Goal: Task Accomplishment & Management: Use online tool/utility

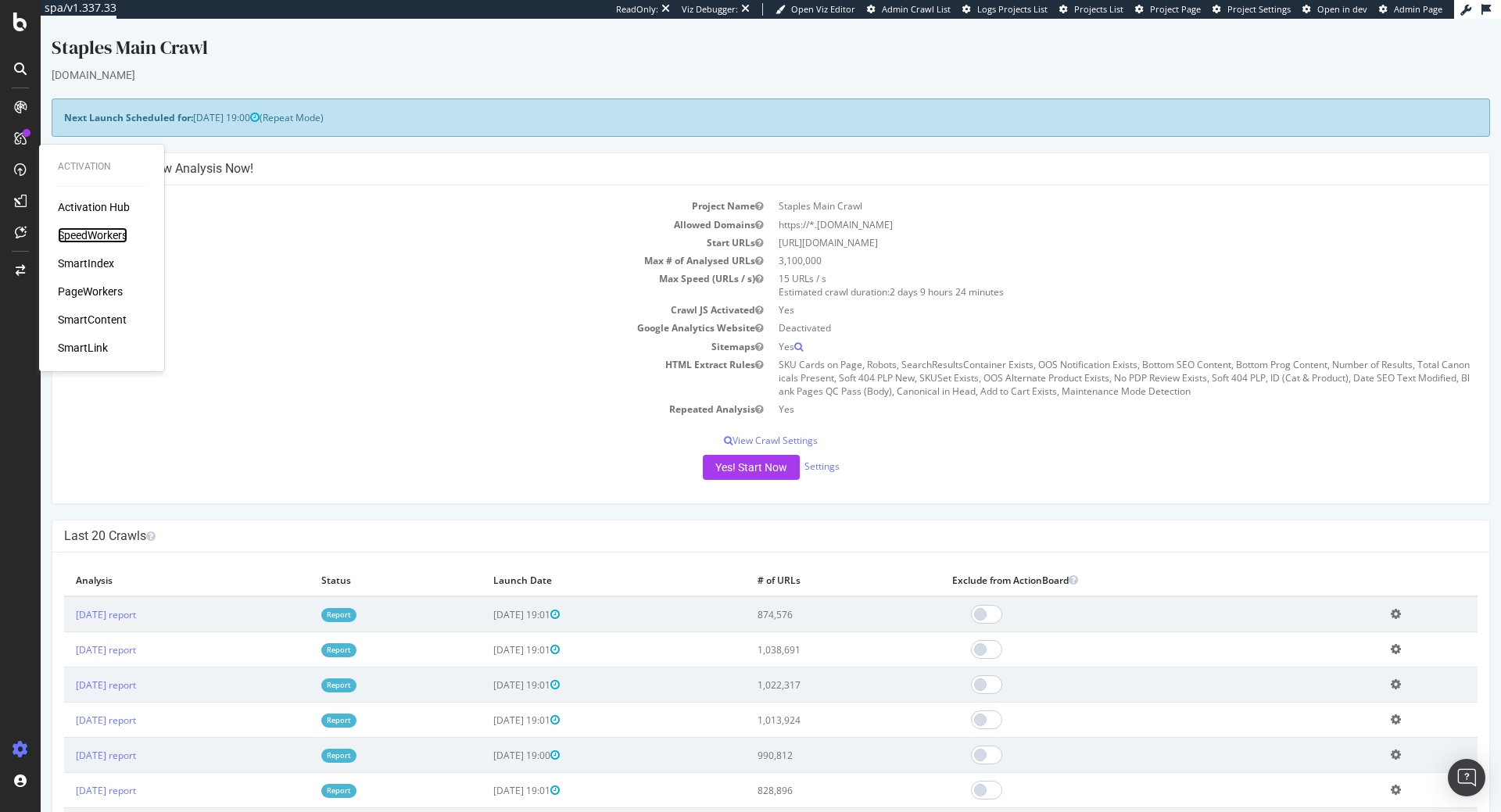
click at [101, 232] on div "SpeedWorkers" at bounding box center [92, 235] width 70 height 15
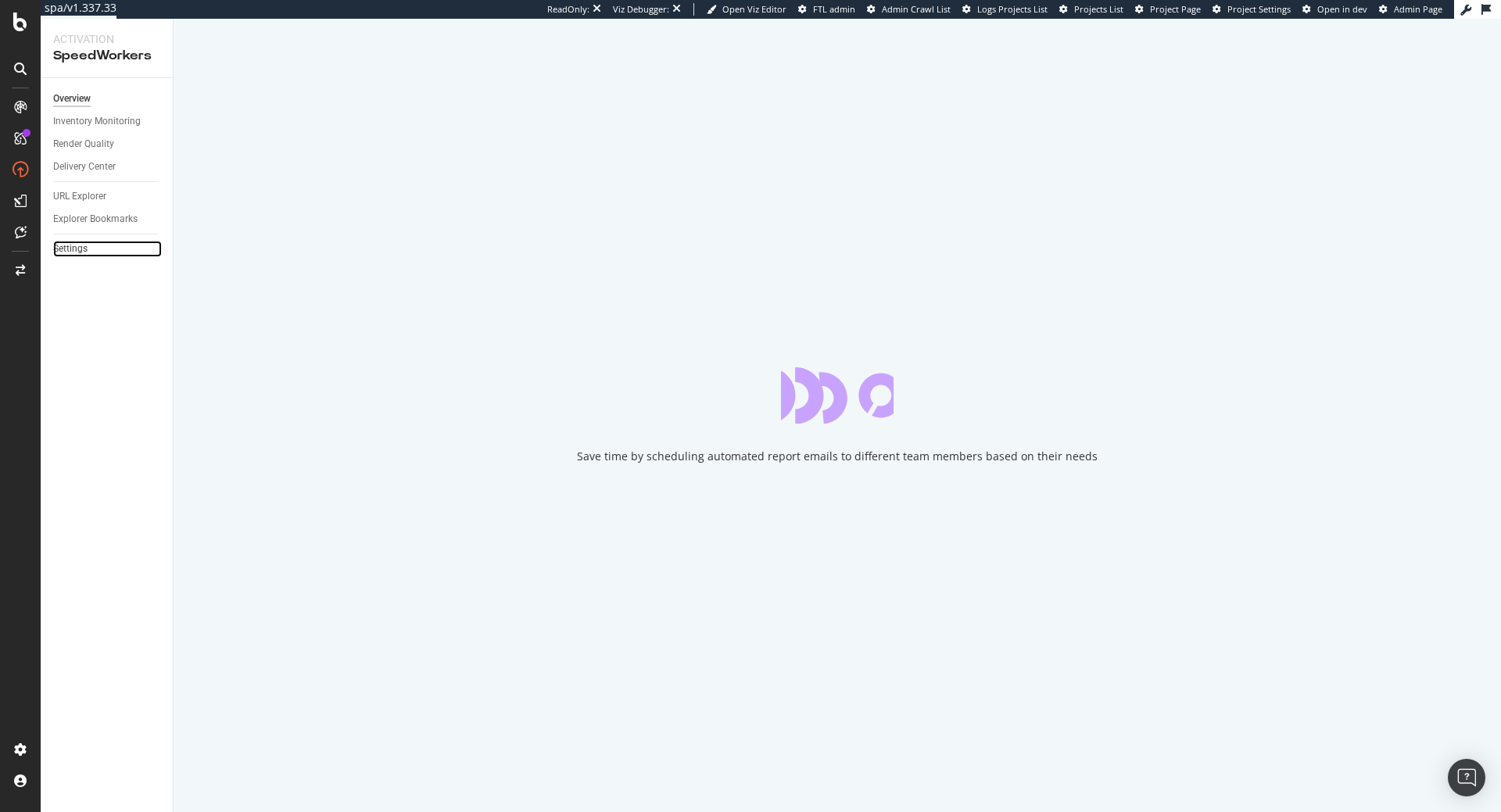
click at [90, 247] on link "Settings" at bounding box center [108, 249] width 109 height 16
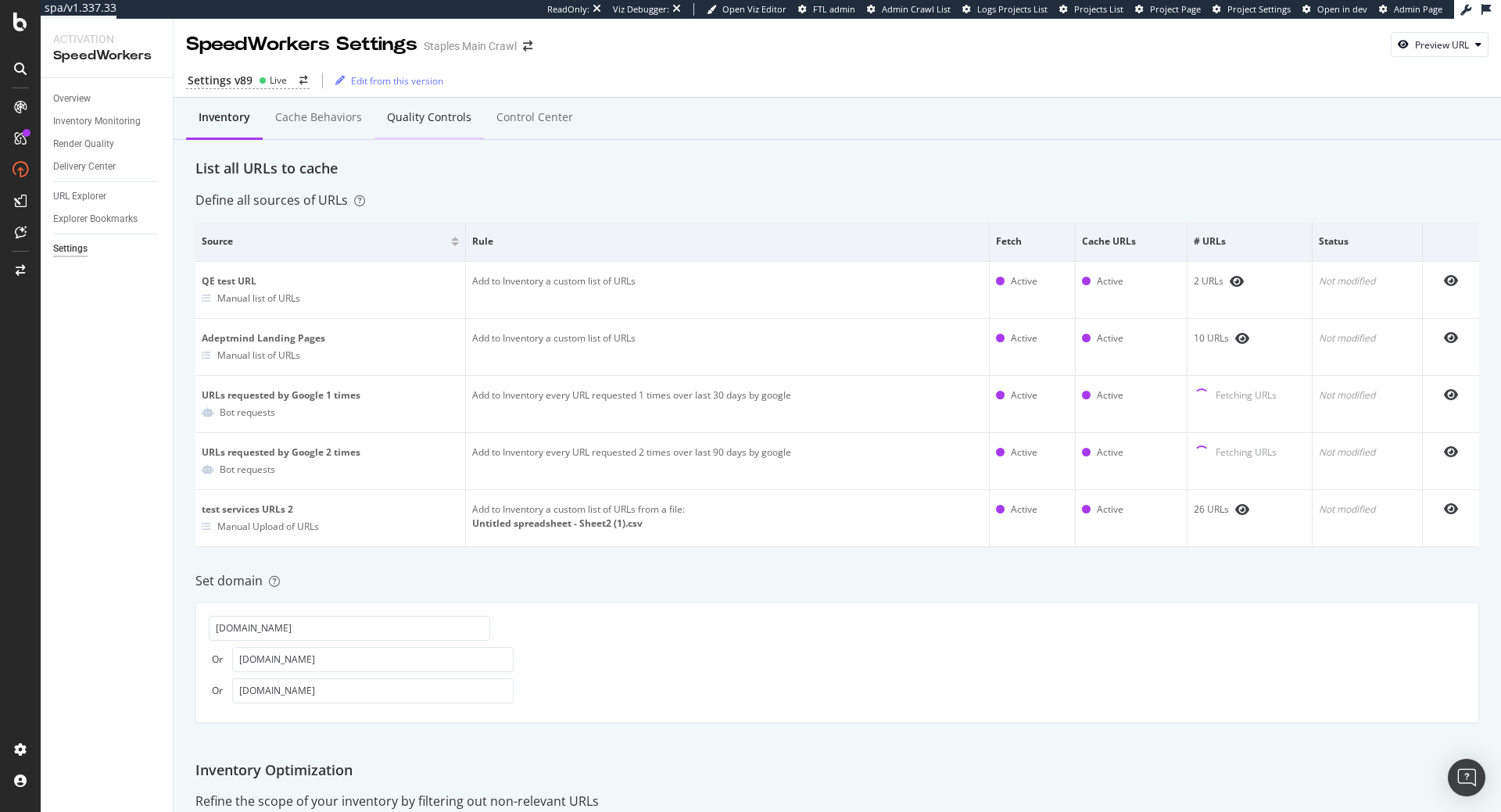
click at [454, 130] on div "Quality Controls" at bounding box center [429, 118] width 109 height 43
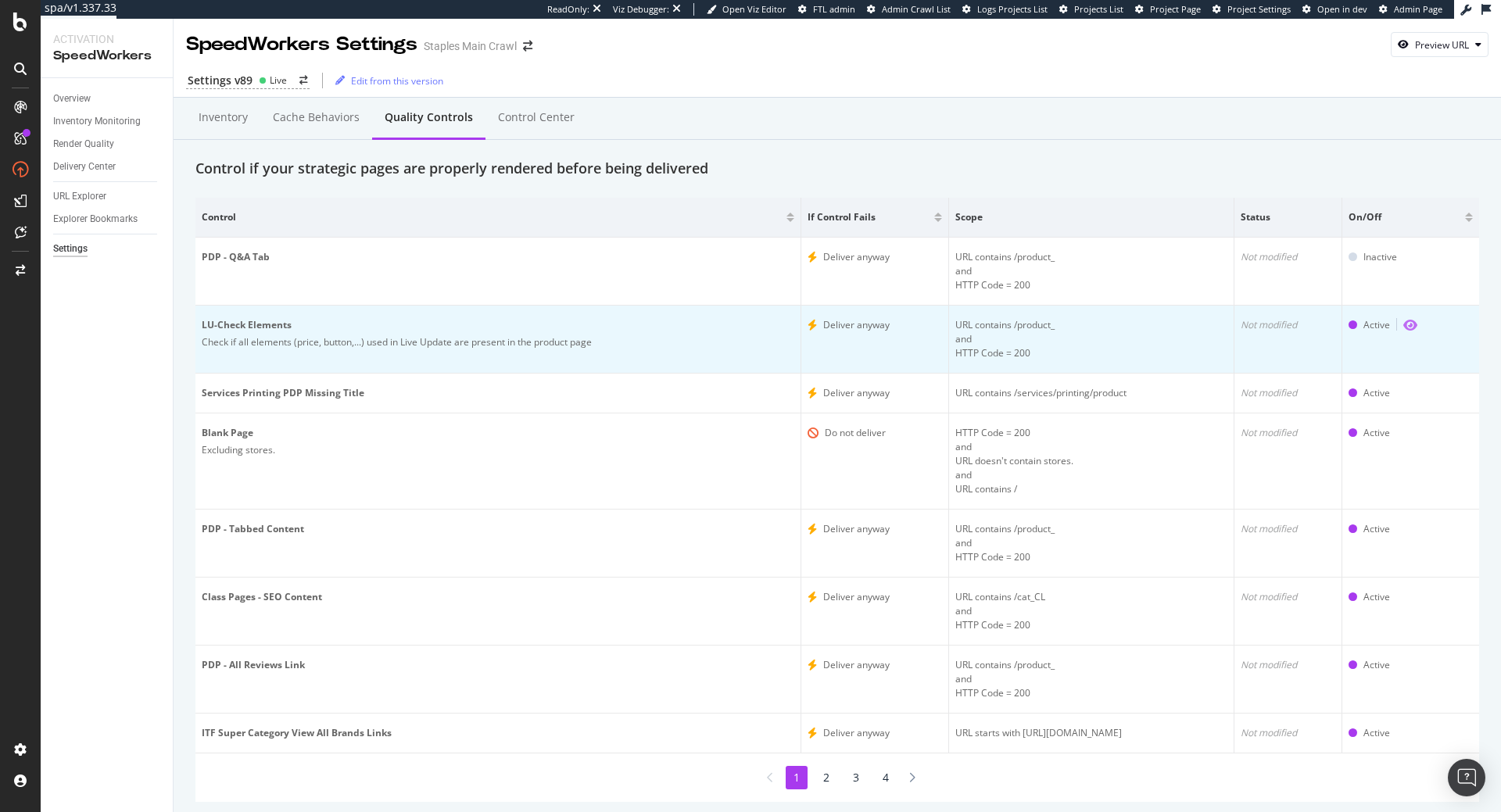
click at [1417, 324] on icon "eye" at bounding box center [1411, 326] width 14 height 13
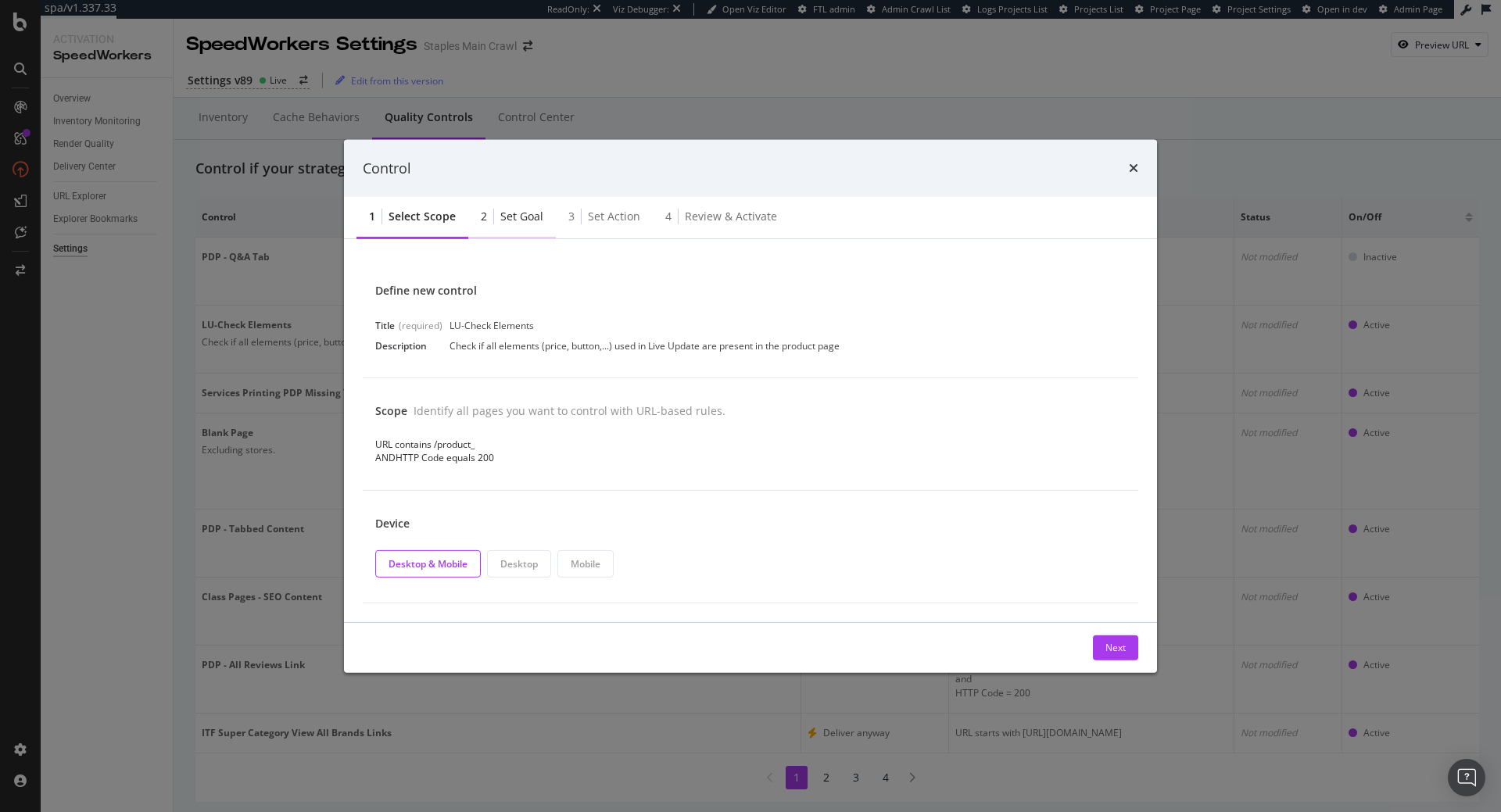
click at [528, 217] on div "Set goal" at bounding box center [522, 216] width 43 height 15
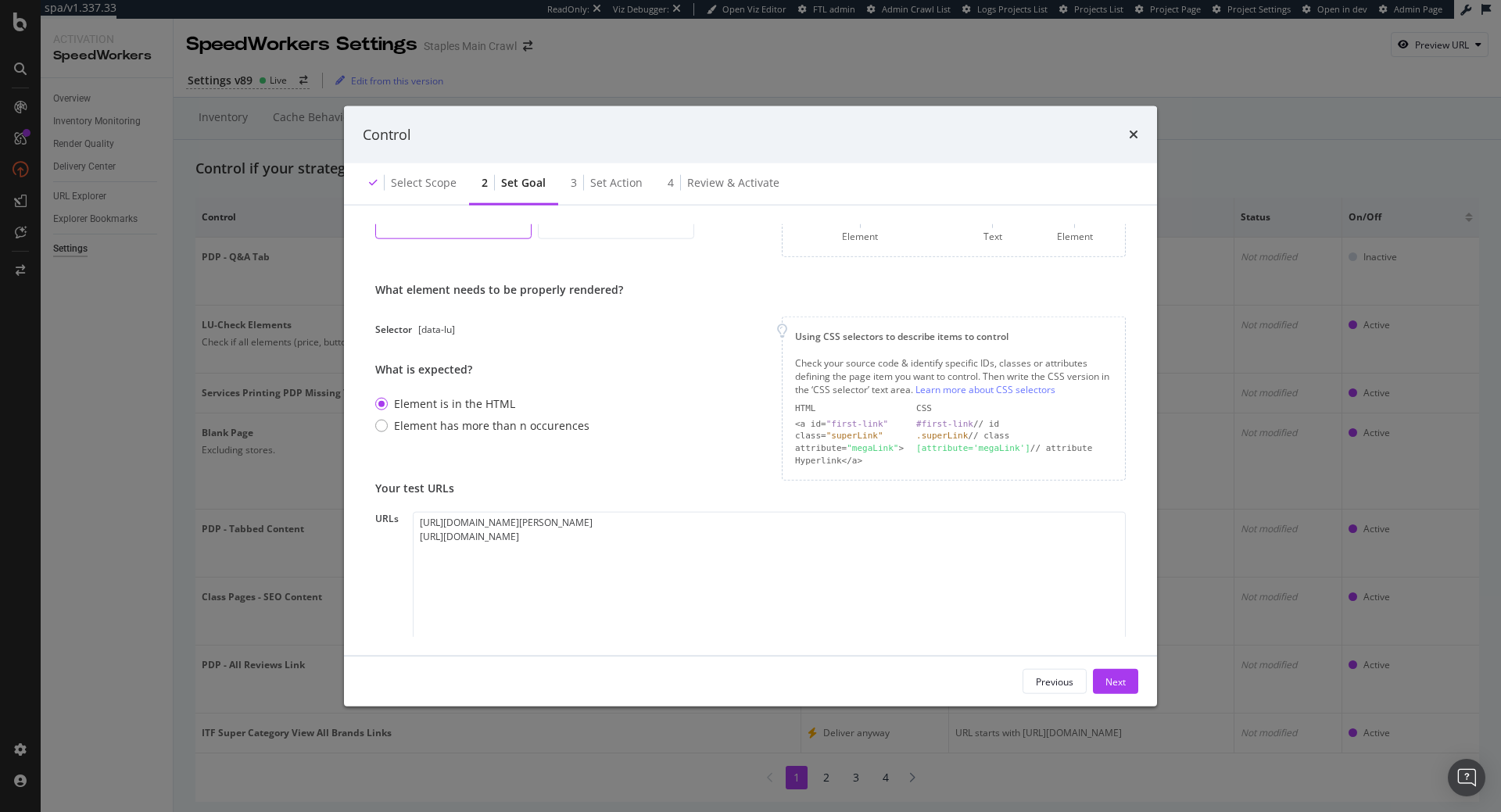
scroll to position [146, 0]
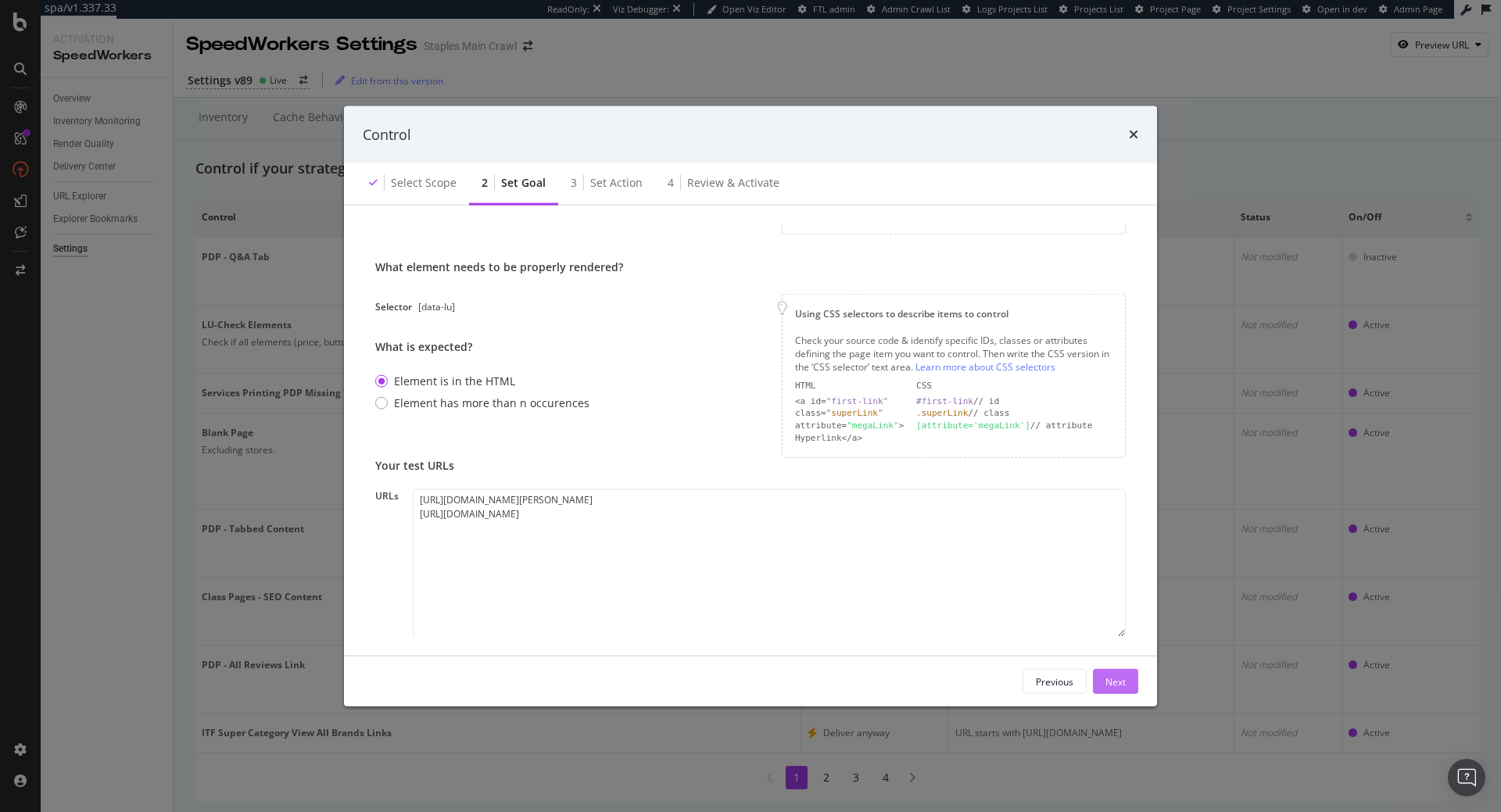
click at [1106, 673] on div "Next" at bounding box center [1115, 682] width 20 height 24
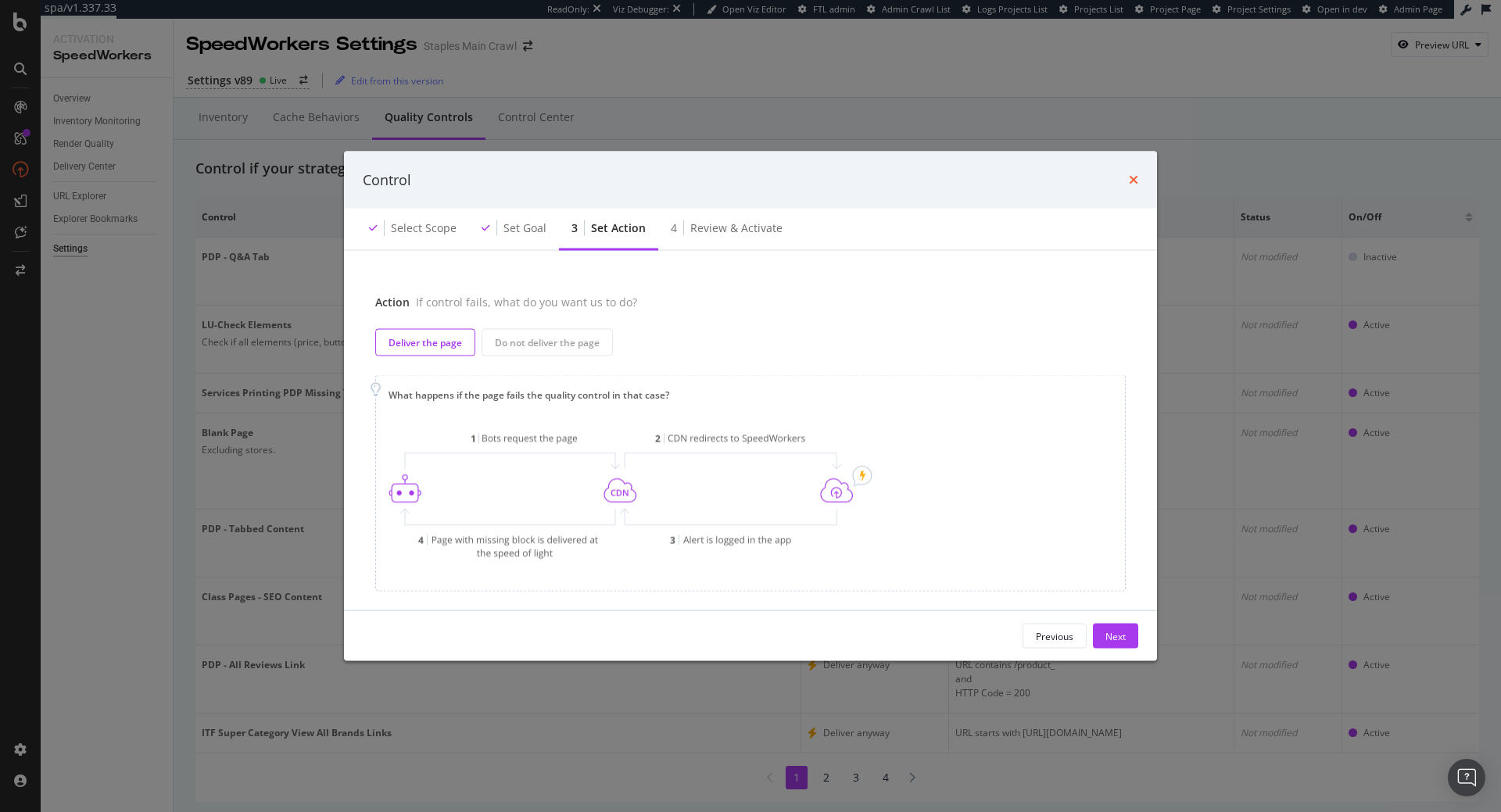
click at [1133, 182] on icon "times" at bounding box center [1133, 180] width 9 height 13
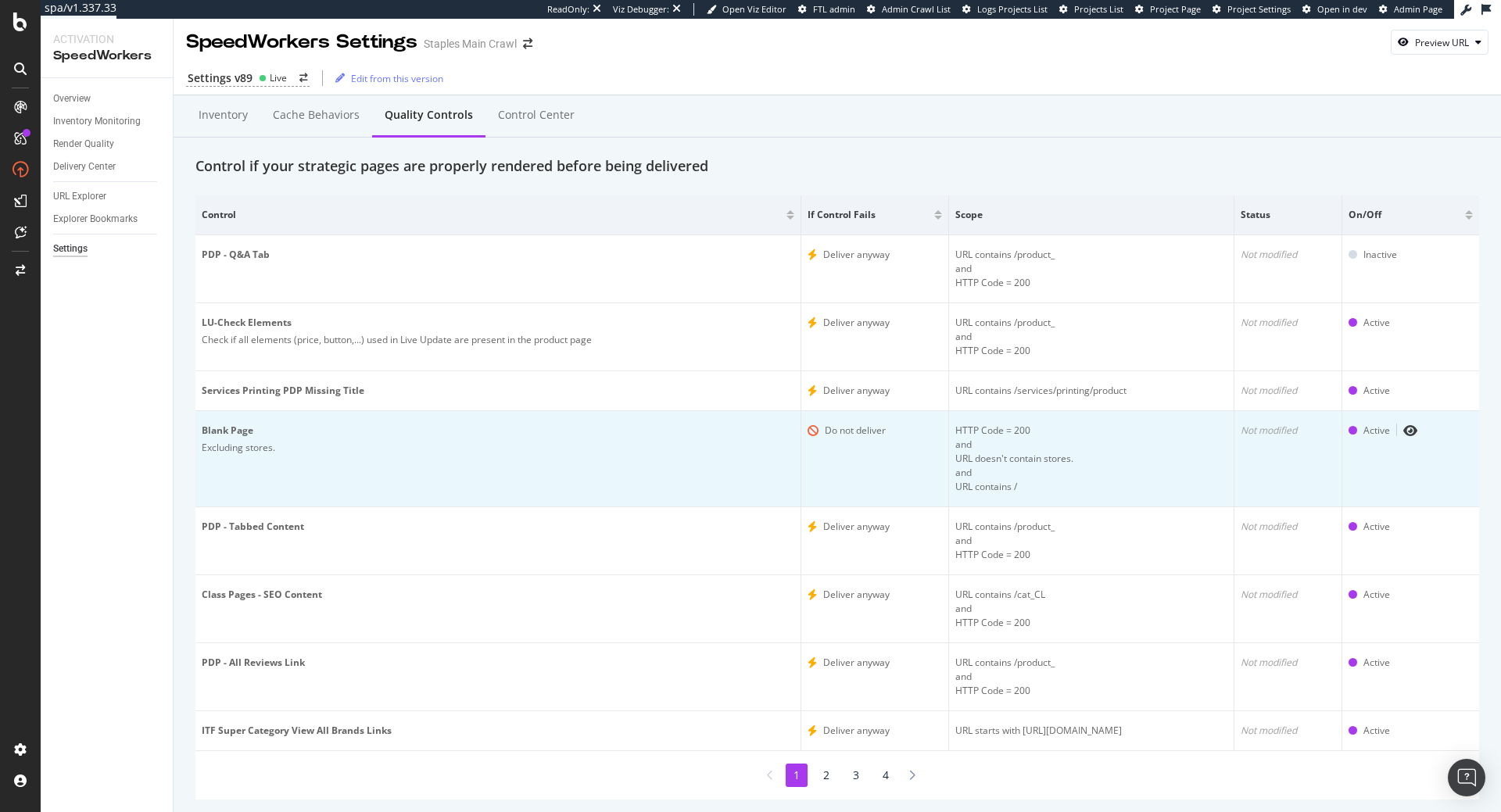
scroll to position [0, 0]
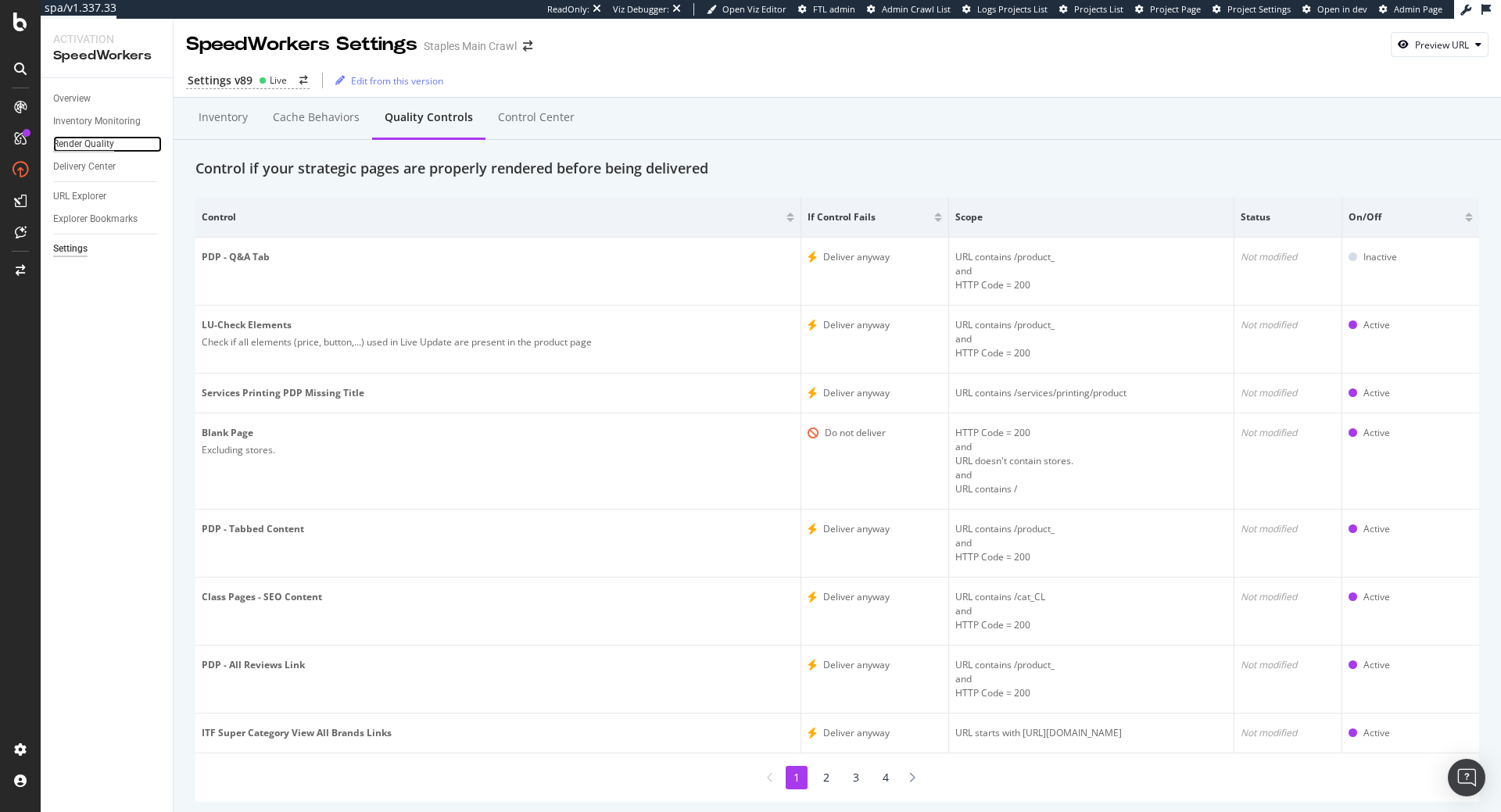
click at [106, 141] on div "Render Quality" at bounding box center [83, 144] width 61 height 16
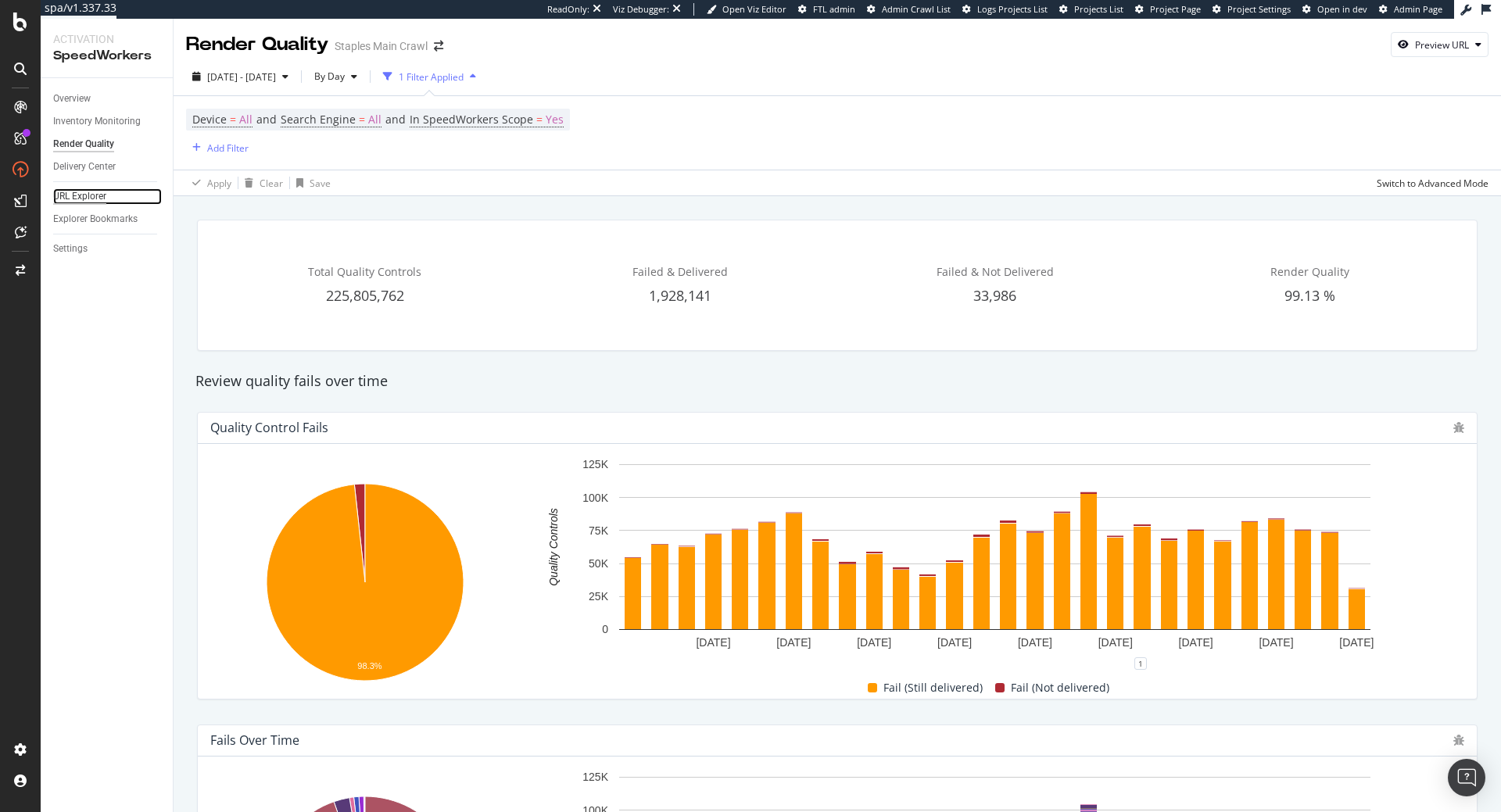
click at [90, 200] on div "URL Explorer" at bounding box center [80, 196] width 53 height 16
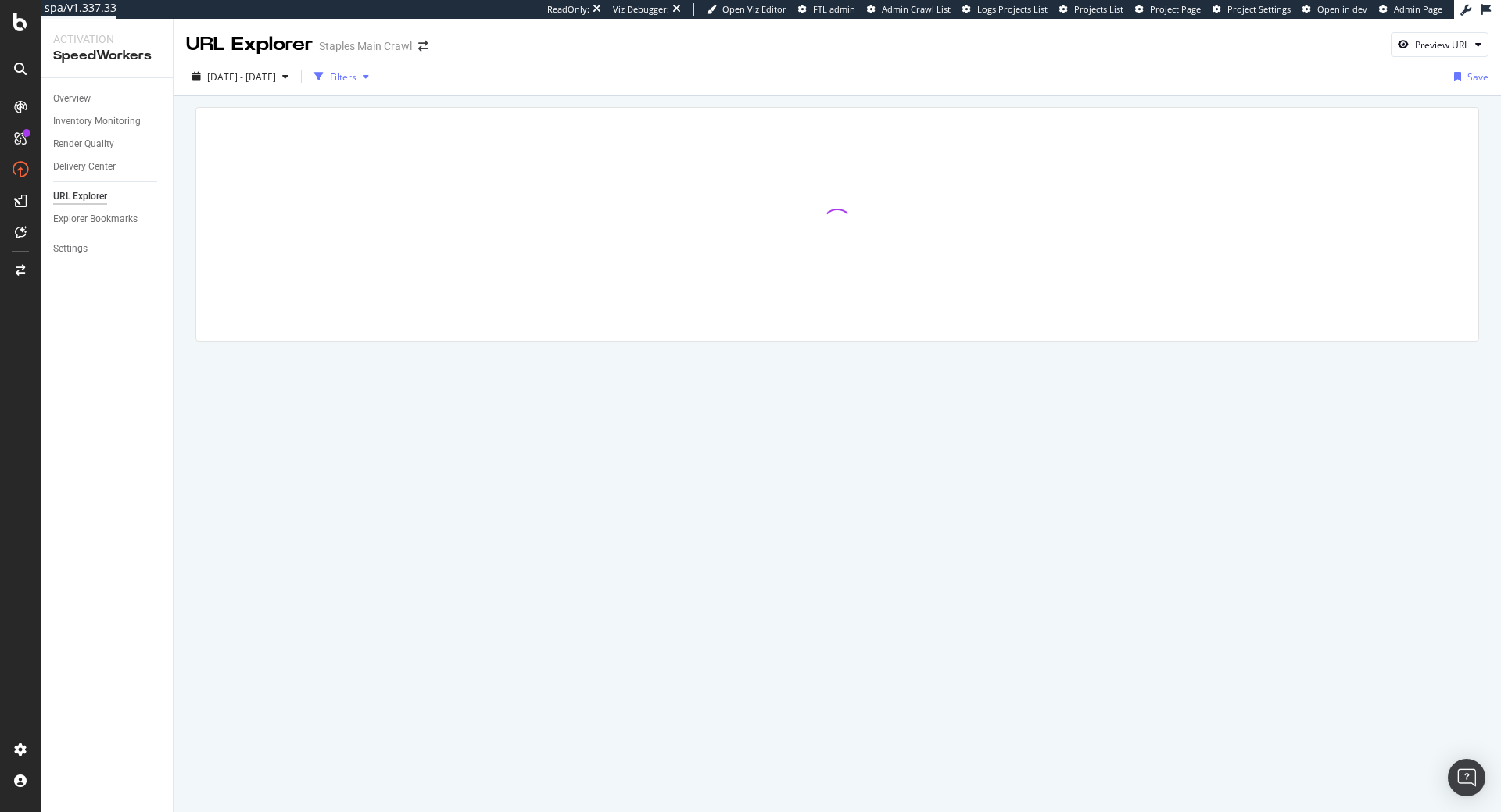
click at [356, 73] on div "Filters" at bounding box center [343, 77] width 26 height 14
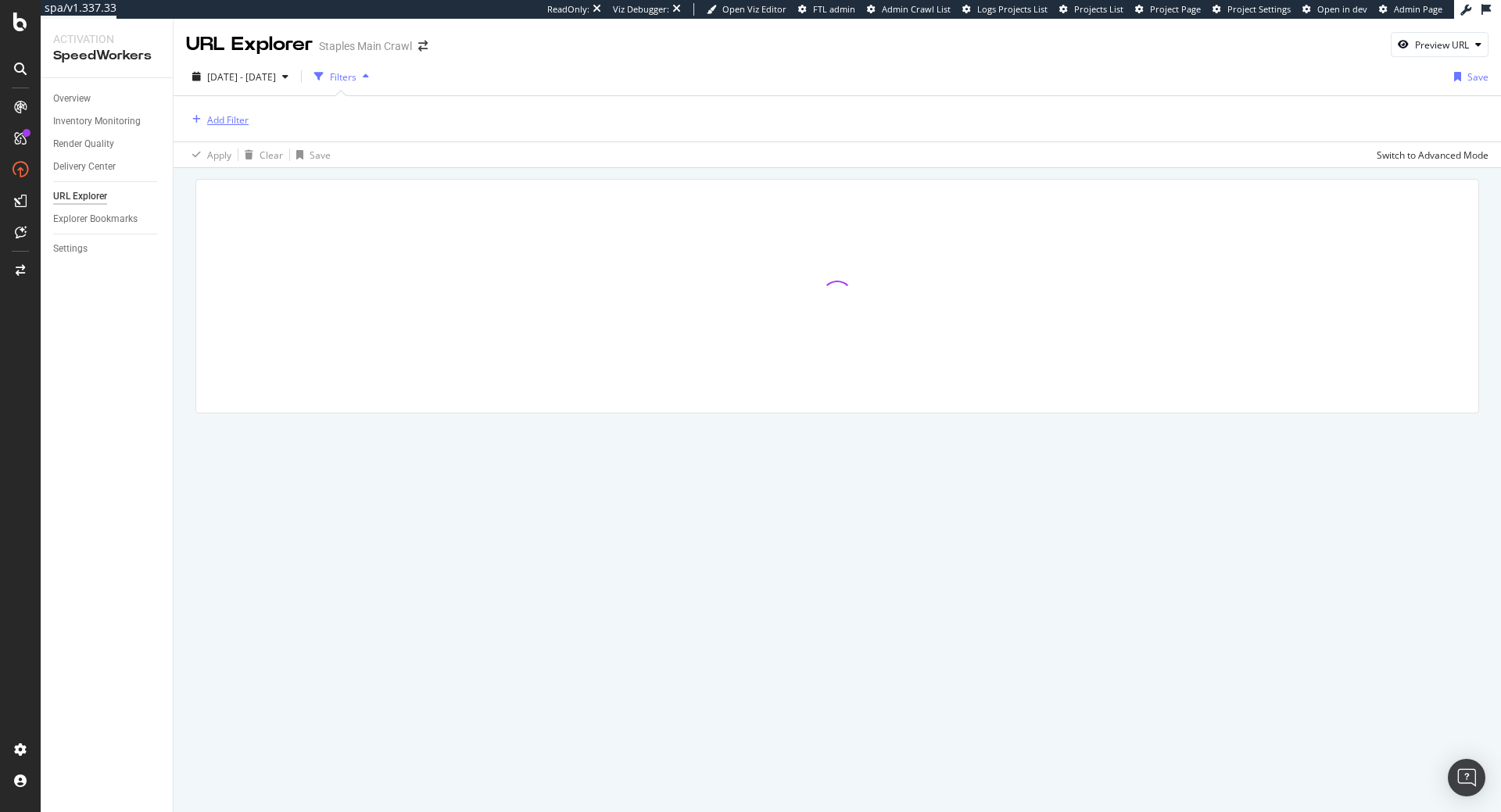
click at [202, 118] on div "button" at bounding box center [196, 119] width 21 height 9
type input "p"
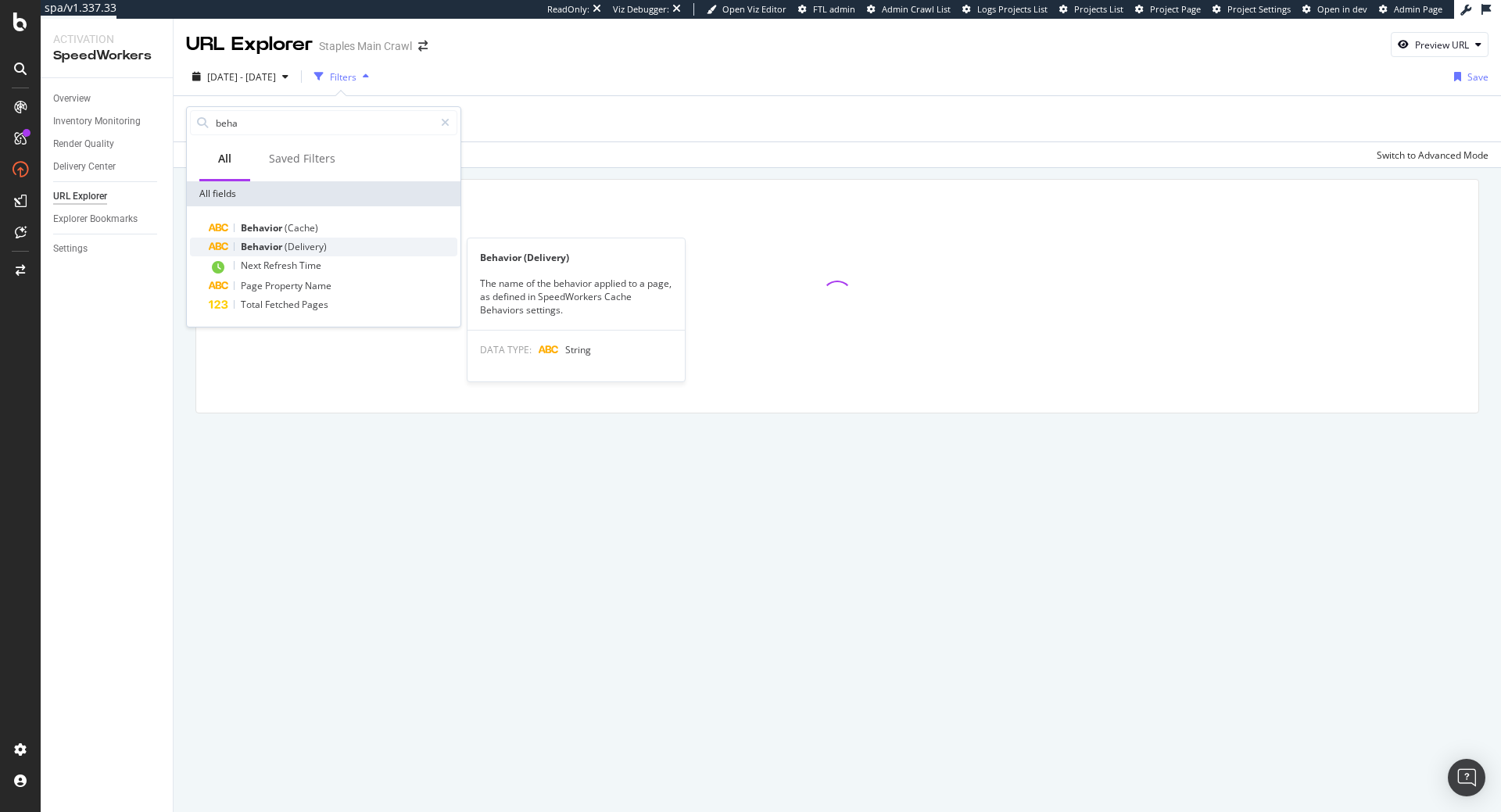
type input "beha"
click at [300, 242] on span "(Delivery)" at bounding box center [306, 246] width 42 height 14
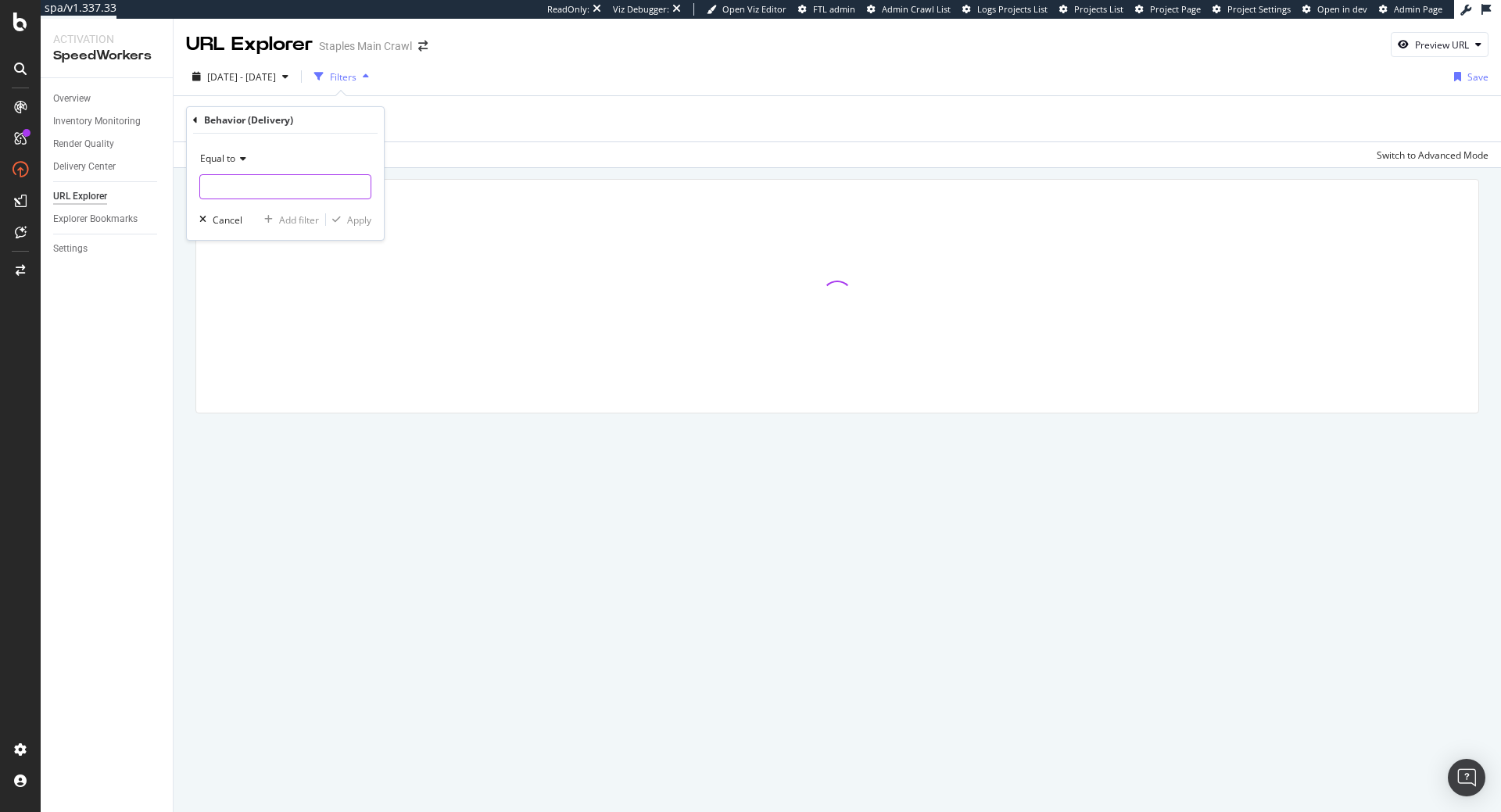
click at [279, 176] on input "text" at bounding box center [285, 187] width 170 height 25
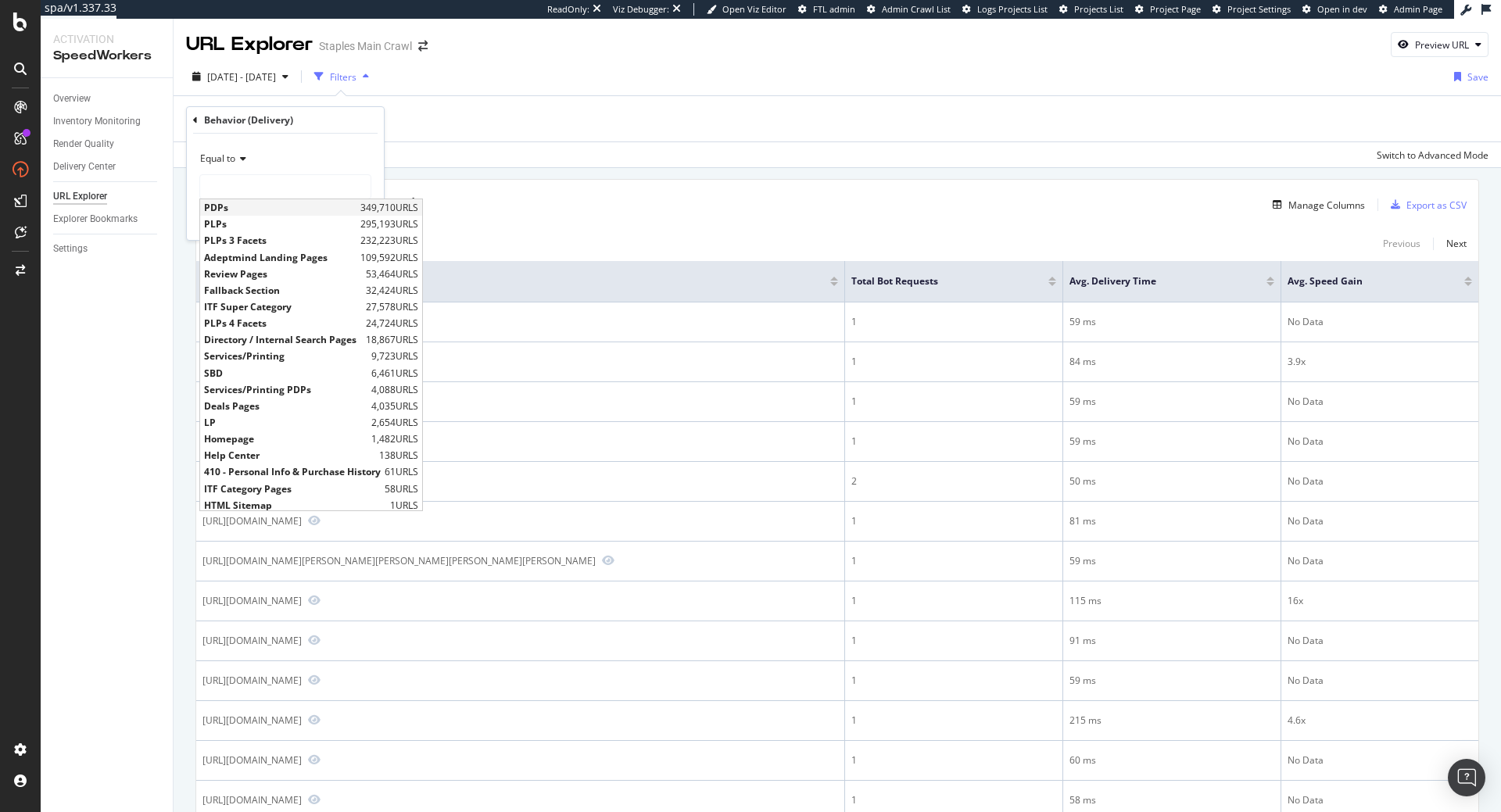
click at [274, 209] on span "PDPs" at bounding box center [280, 207] width 153 height 14
type input "PDPs"
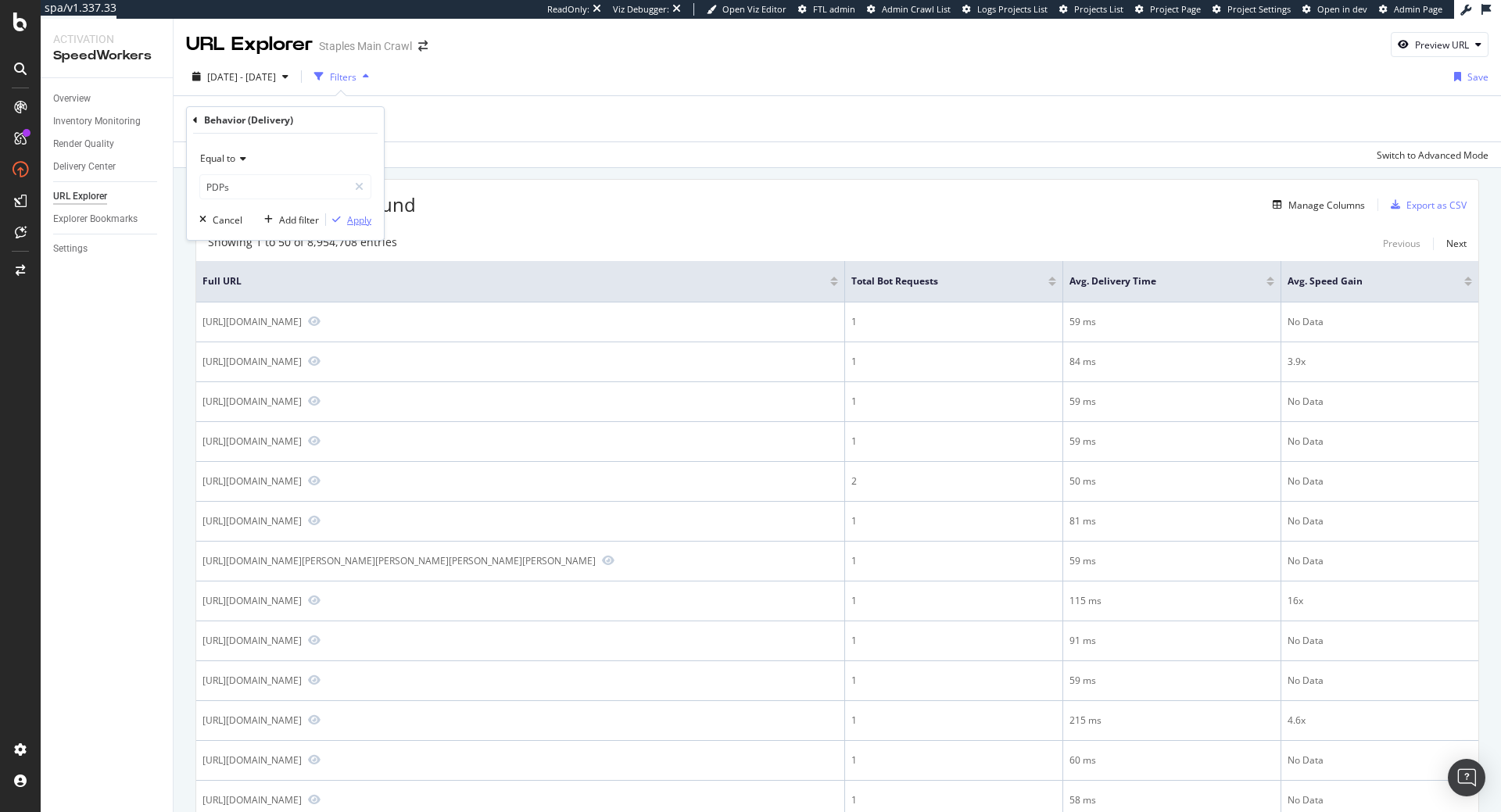
click at [346, 221] on div "button" at bounding box center [336, 220] width 21 height 9
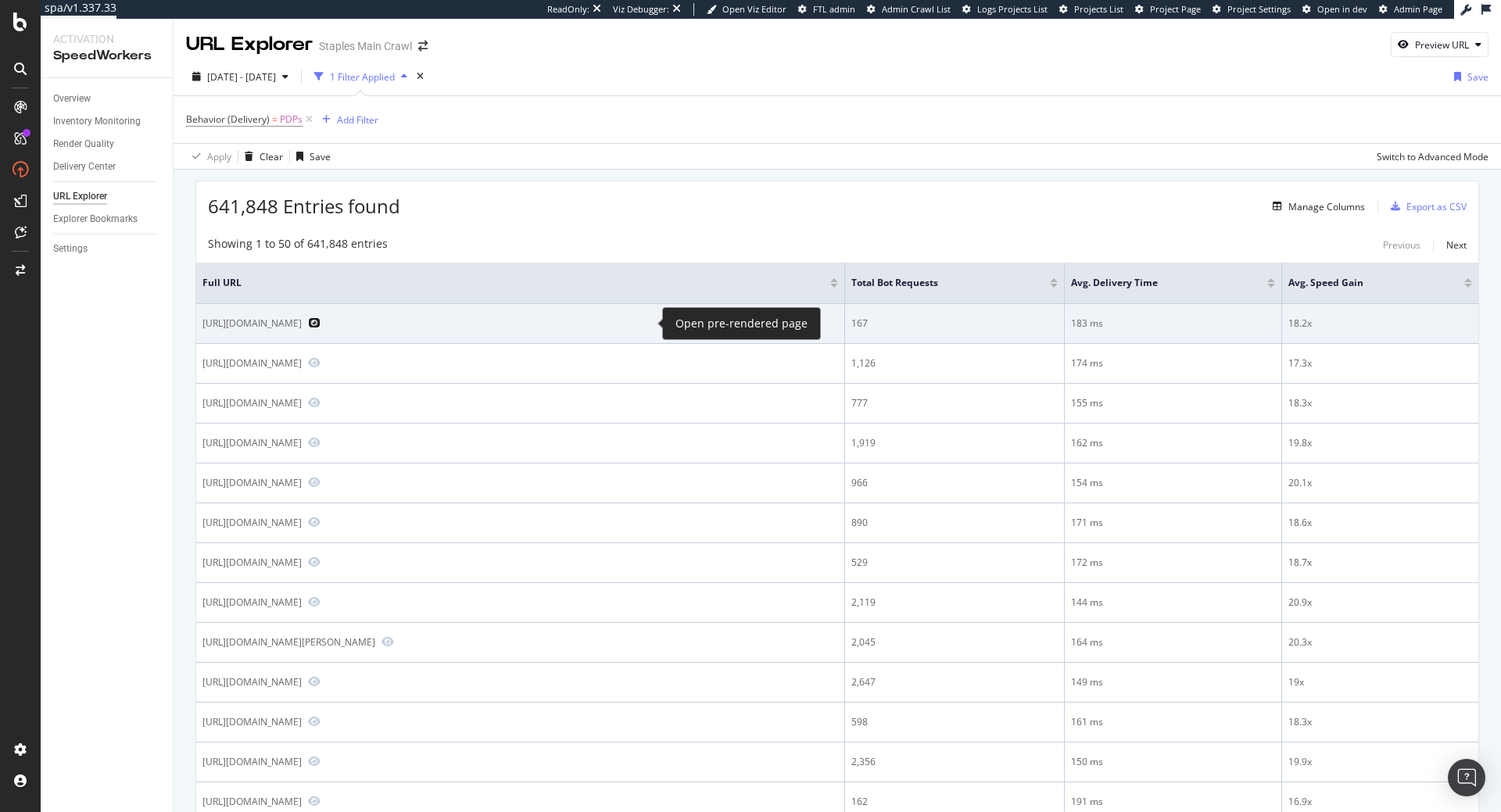
click at [320, 318] on icon "Preview https://www.staples.com/2000-plus-s360-dater-received-blue-and-red-inks…" at bounding box center [315, 323] width 13 height 11
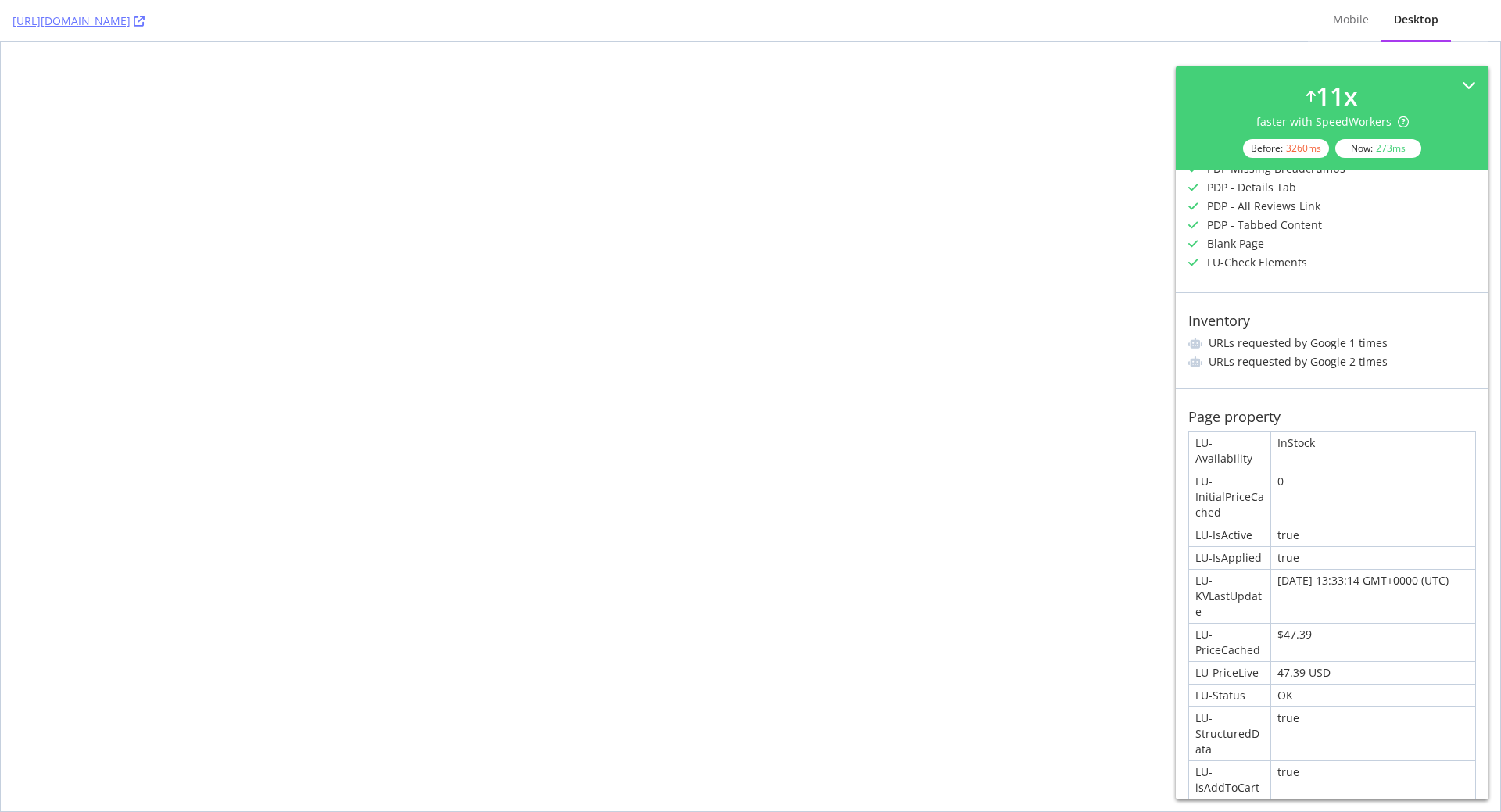
scroll to position [503, 0]
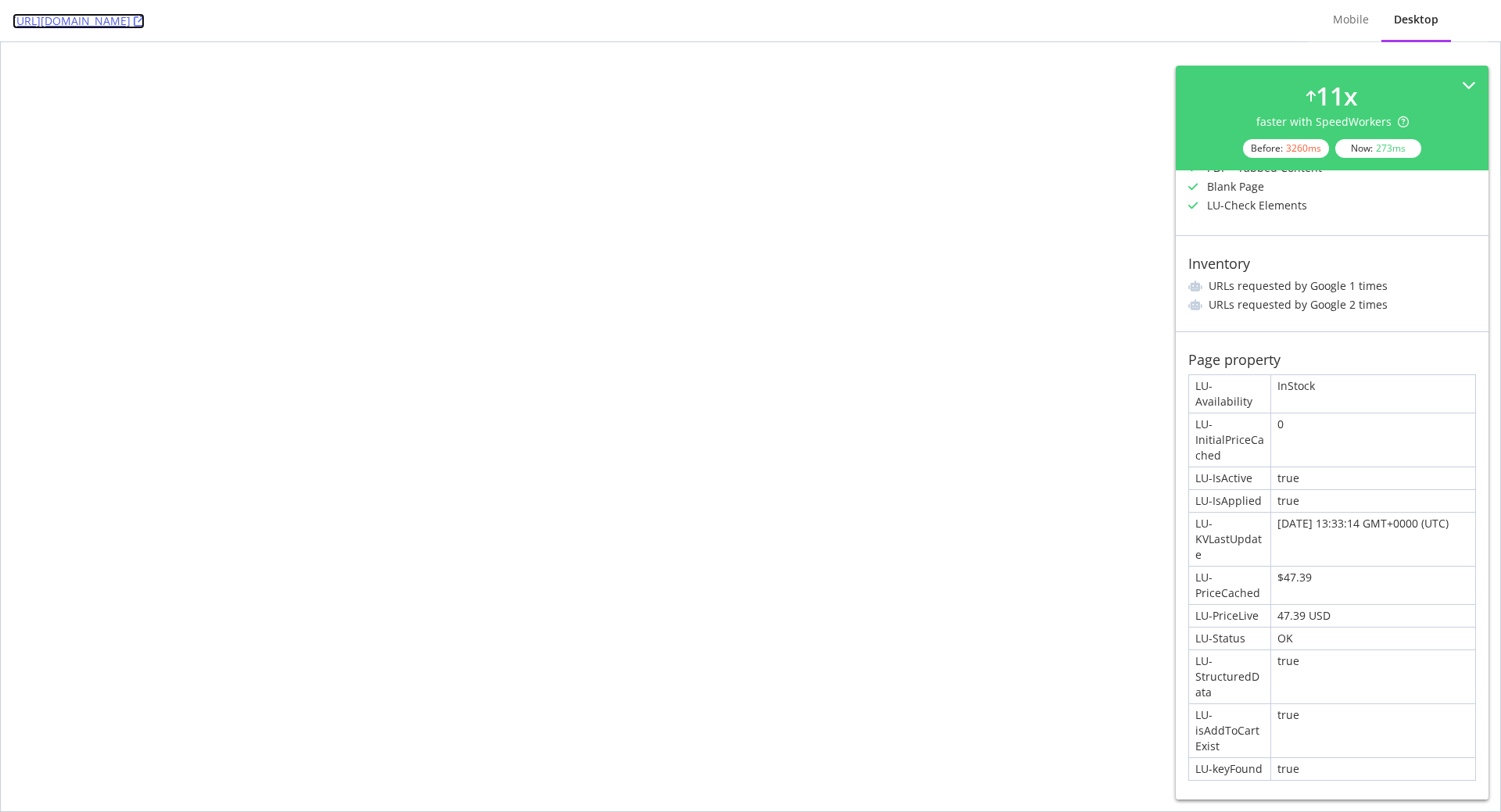
click at [145, 25] on icon at bounding box center [139, 21] width 11 height 11
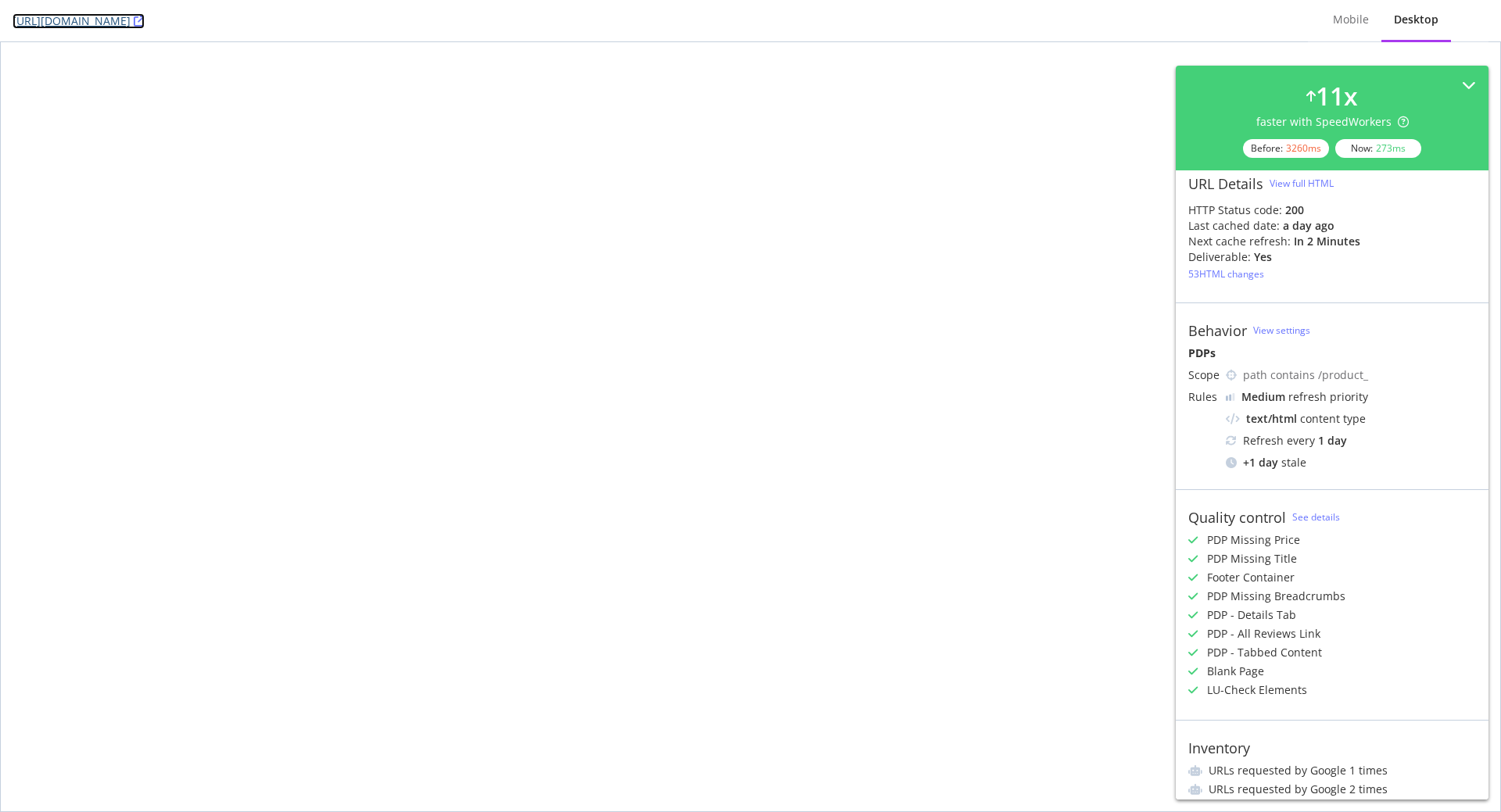
scroll to position [0, 0]
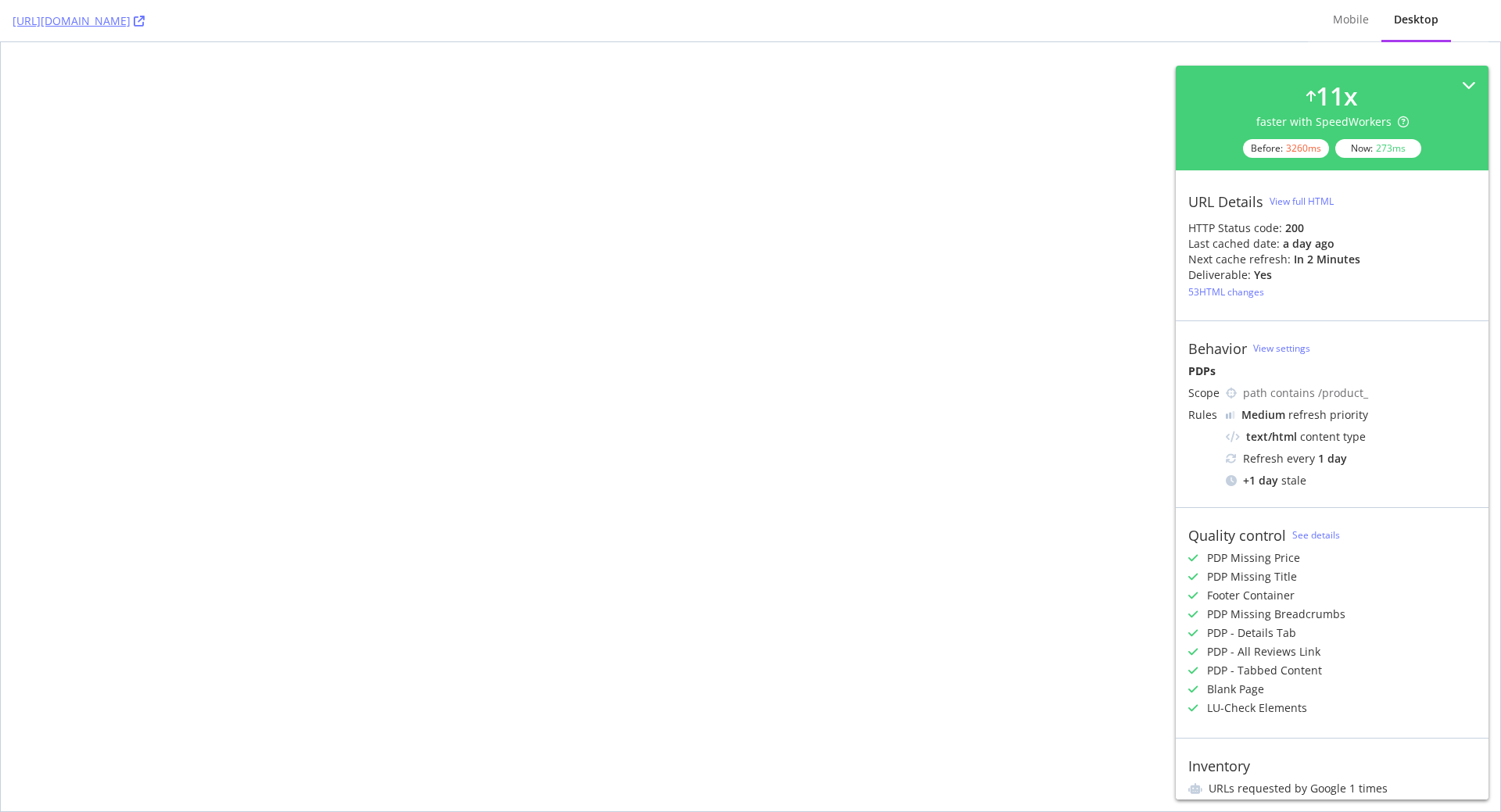
click at [1215, 290] on div "53 HTML changes" at bounding box center [1226, 292] width 76 height 14
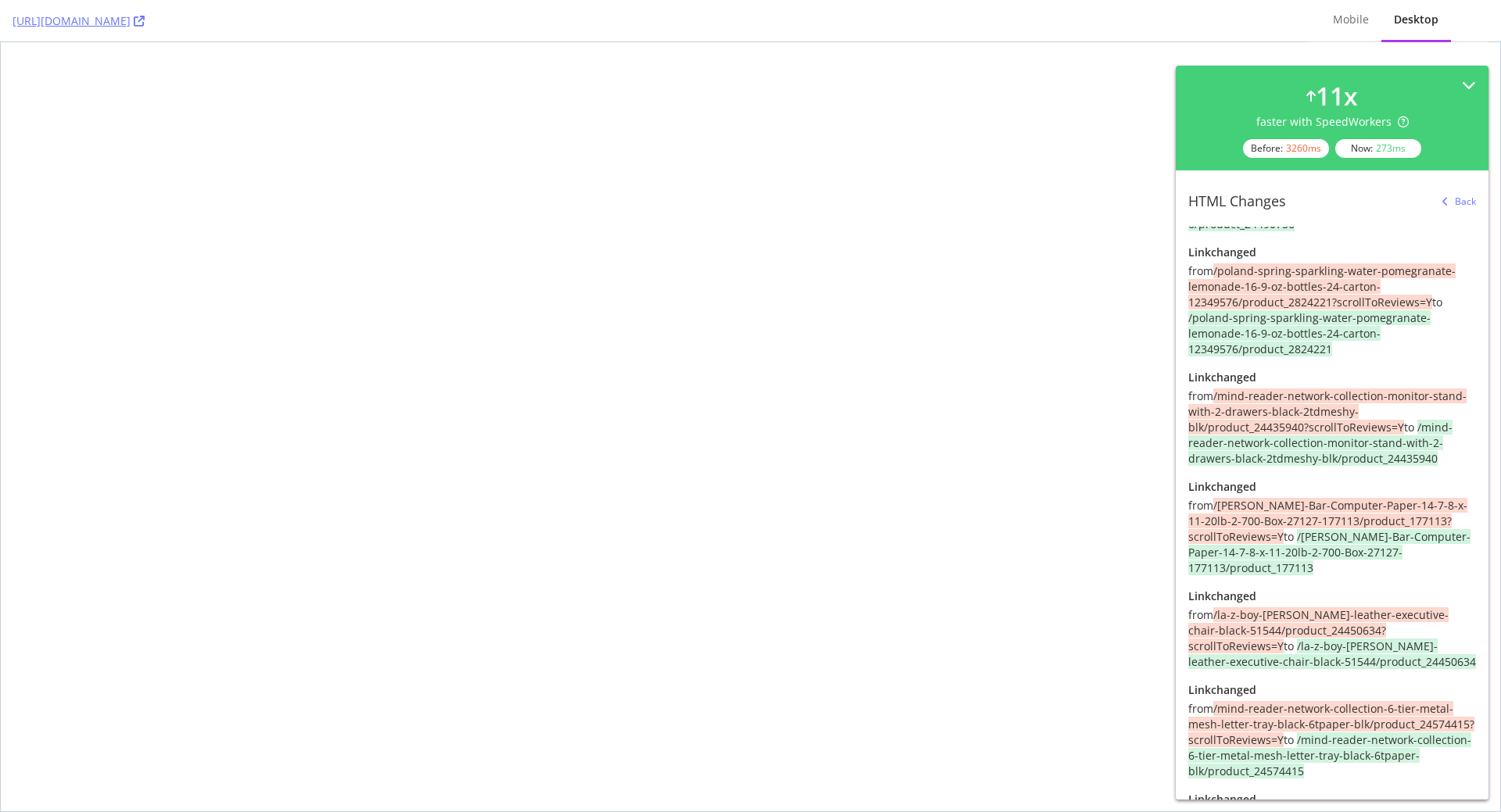
scroll to position [2040, 0]
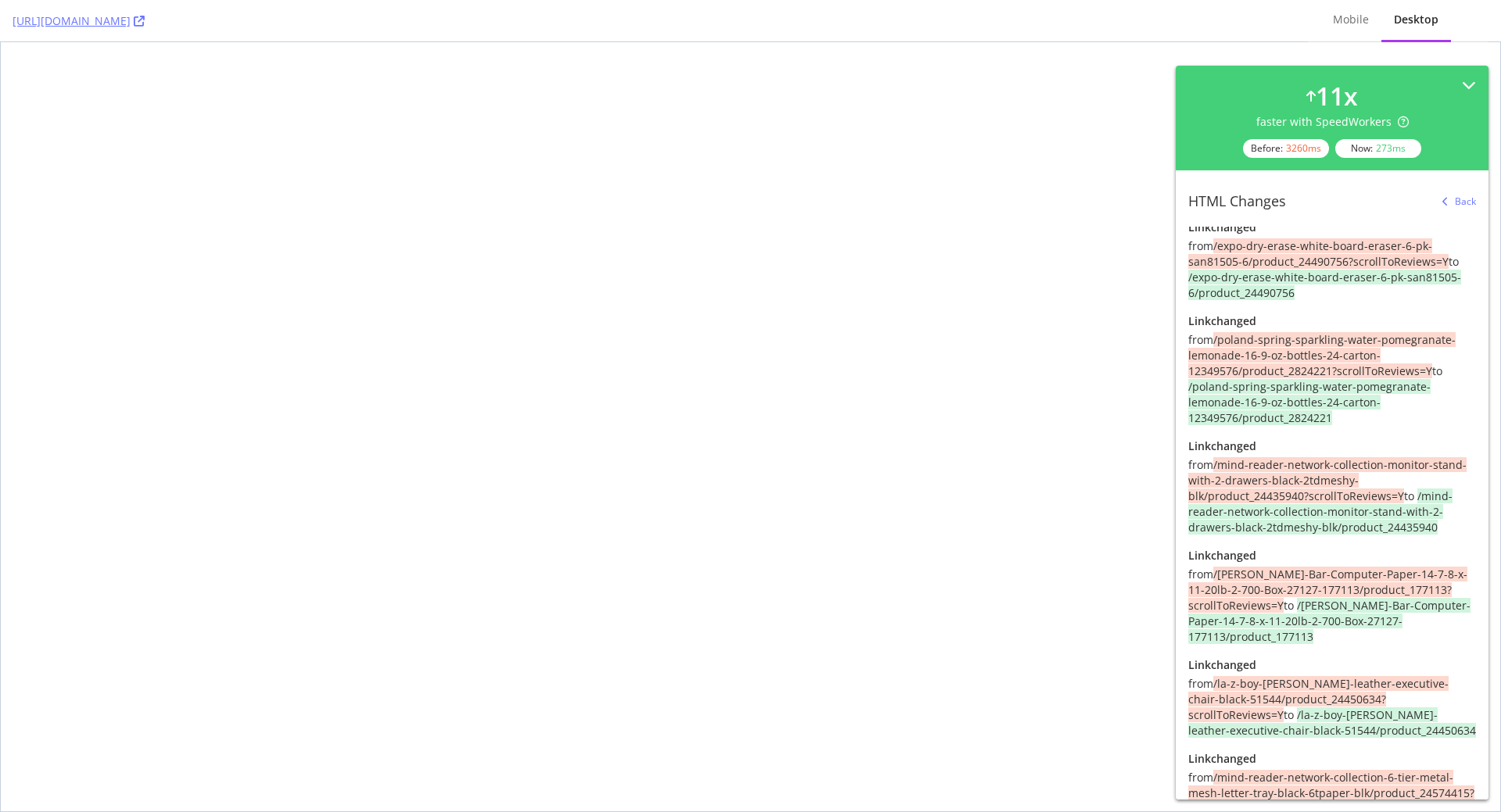
click at [1450, 200] on div "button" at bounding box center [1445, 202] width 19 height 9
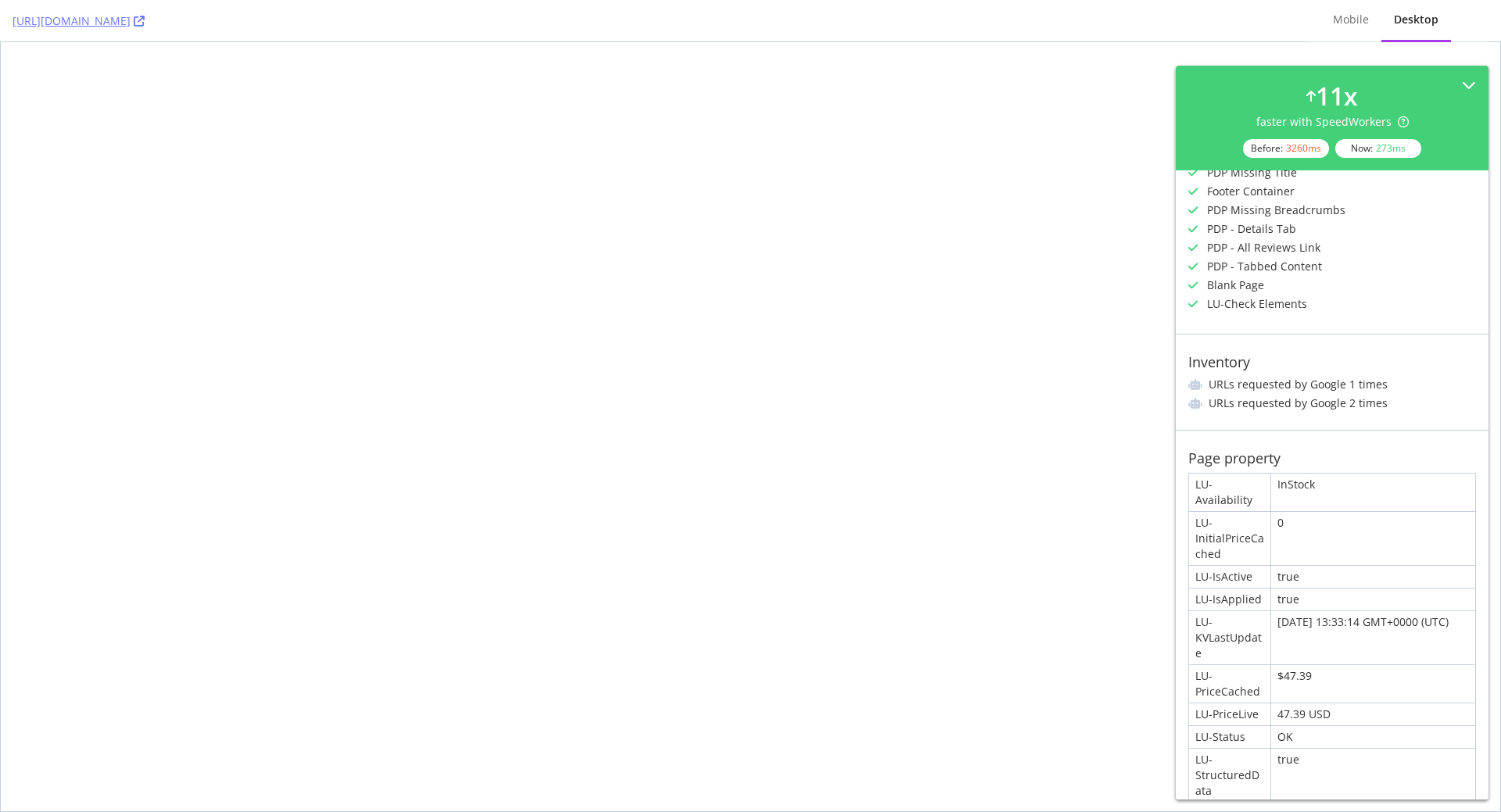
scroll to position [503, 0]
